Goal: Navigation & Orientation: Find specific page/section

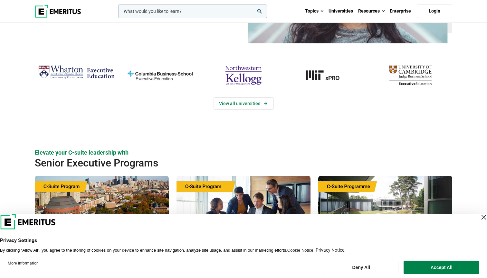
scroll to position [93, 0]
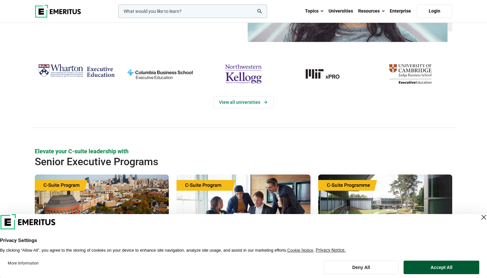
click at [434, 271] on button "Accept All" at bounding box center [441, 268] width 76 height 14
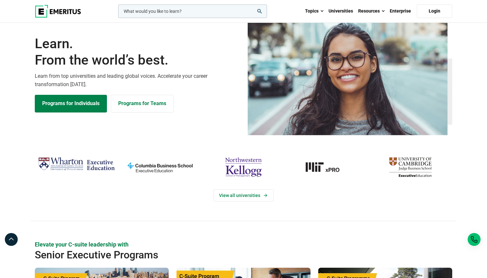
scroll to position [0, 0]
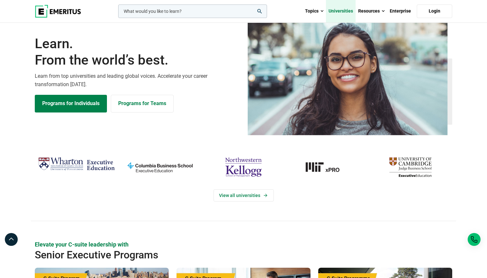
click at [326, 23] on link "Universities" at bounding box center [341, 11] width 30 height 23
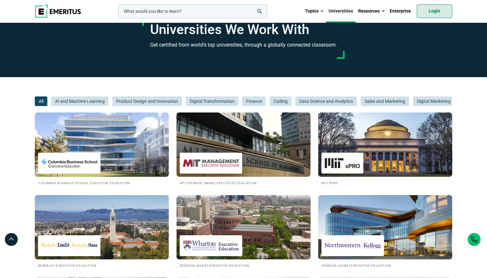
click at [417, 18] on link "Login" at bounding box center [434, 12] width 35 height 14
